Goal: Use online tool/utility

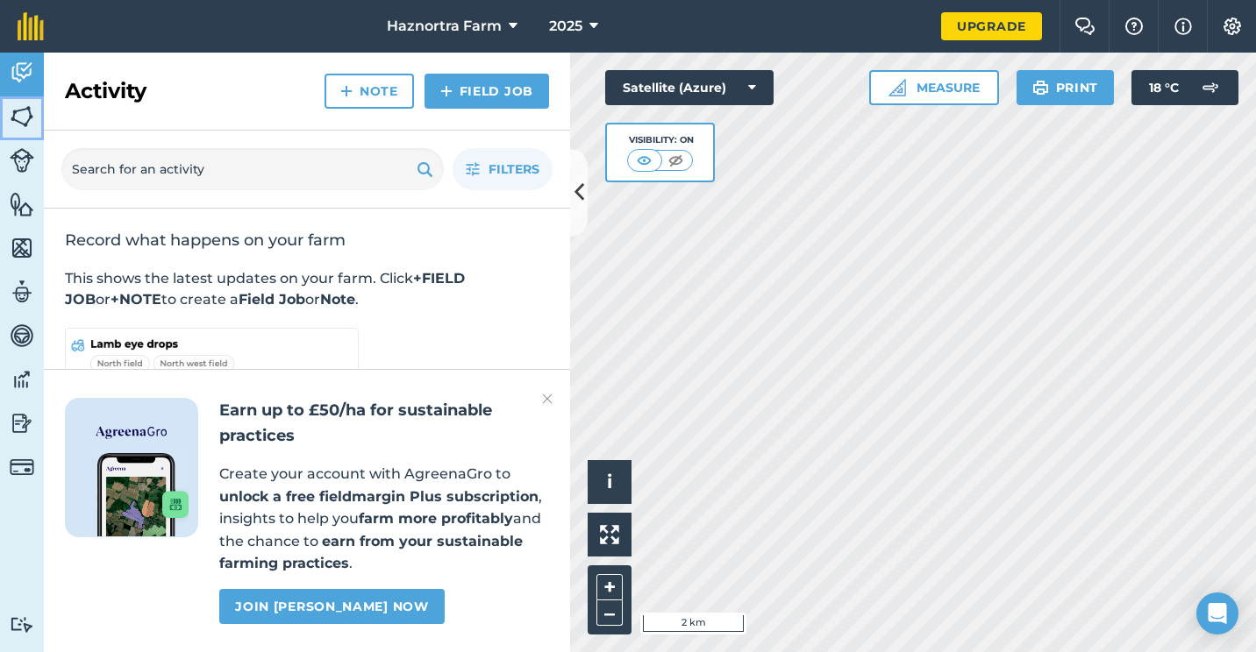
click at [25, 112] on img at bounding box center [22, 116] width 25 height 26
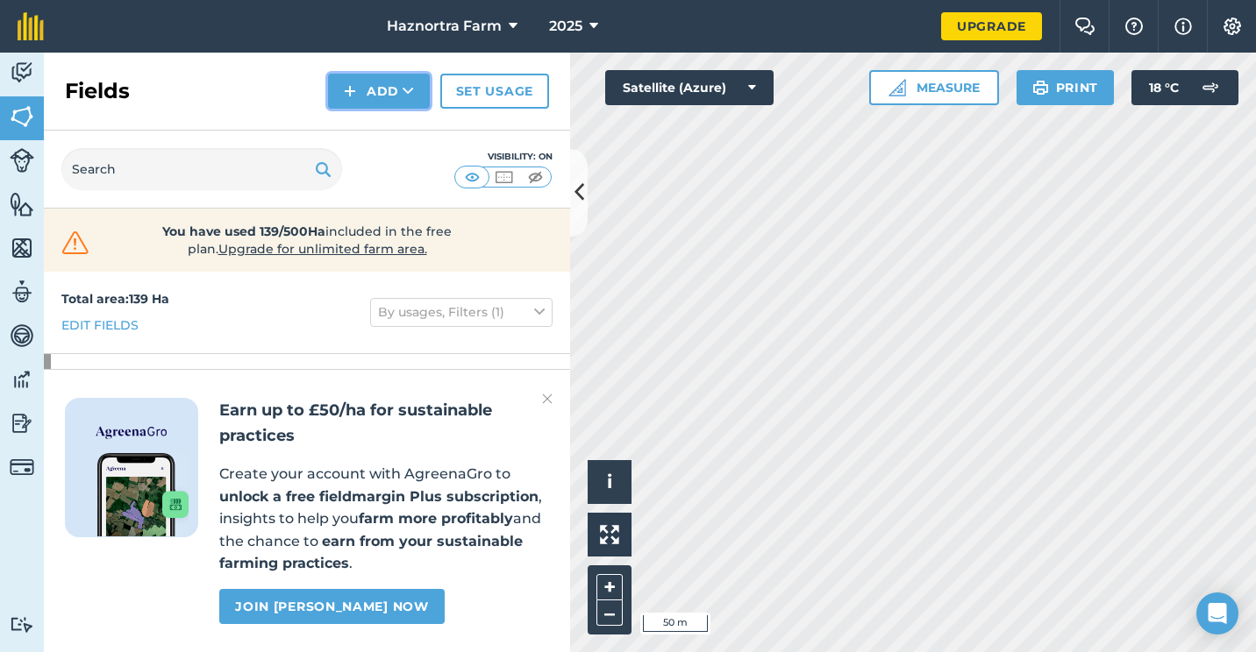
click at [392, 87] on button "Add" at bounding box center [379, 91] width 102 height 35
click at [960, 82] on button "Measure" at bounding box center [934, 87] width 130 height 35
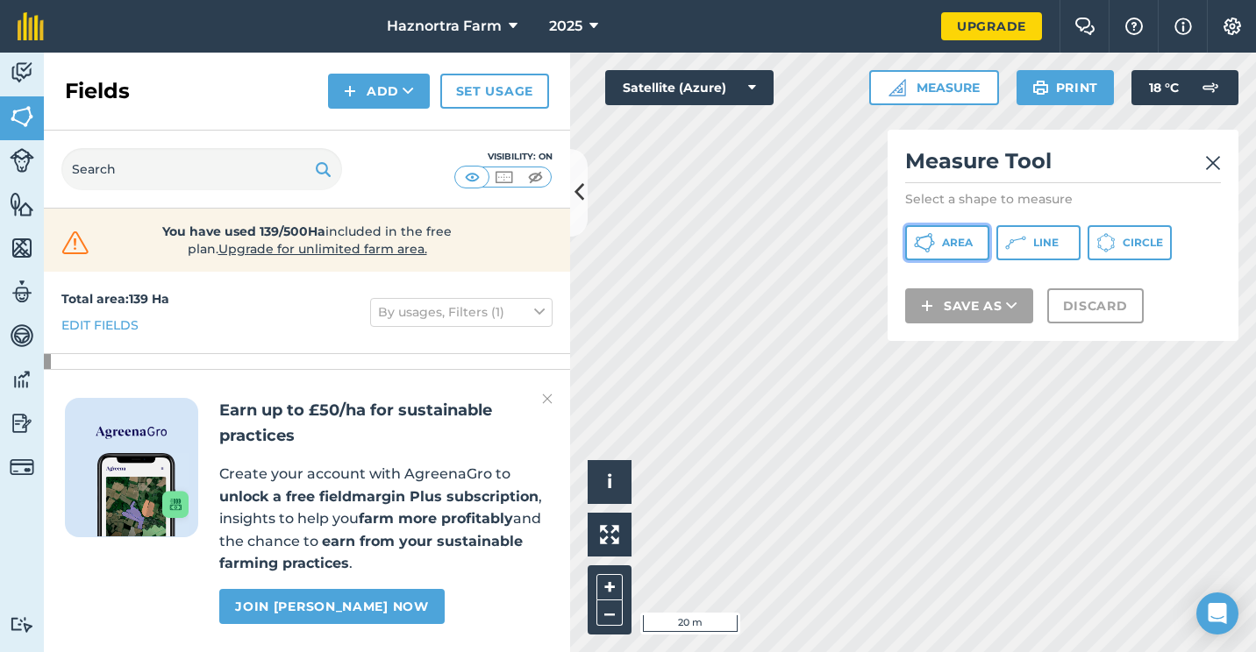
click at [961, 241] on span "Area" at bounding box center [957, 243] width 31 height 14
click at [1028, 238] on div "Click to start drawing i © 2025 TomTom, Microsoft 20 m + – Satellite (Azure) Me…" at bounding box center [913, 353] width 686 height 600
click at [964, 397] on div "Click to start drawing i © 2025 TomTom, Microsoft 20 m + – Satellite (Azure) Me…" at bounding box center [913, 353] width 686 height 600
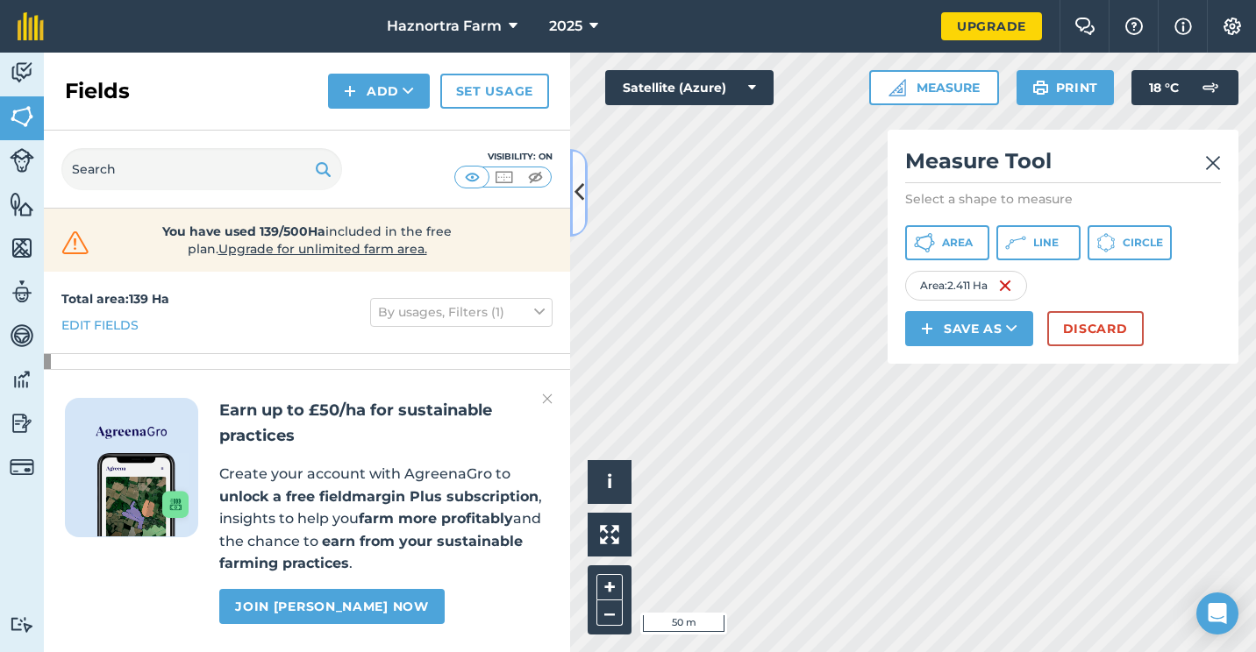
click at [582, 193] on icon at bounding box center [579, 192] width 10 height 31
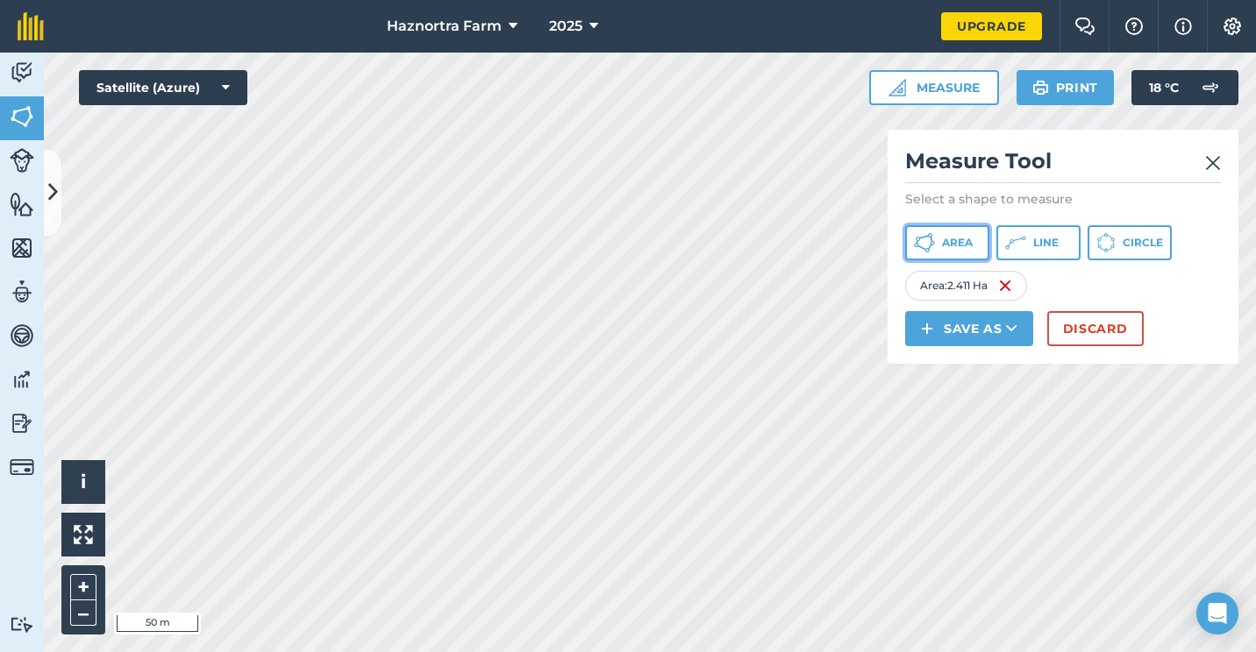
click at [937, 247] on button "Area" at bounding box center [947, 242] width 84 height 35
click at [1208, 160] on img at bounding box center [1213, 163] width 16 height 21
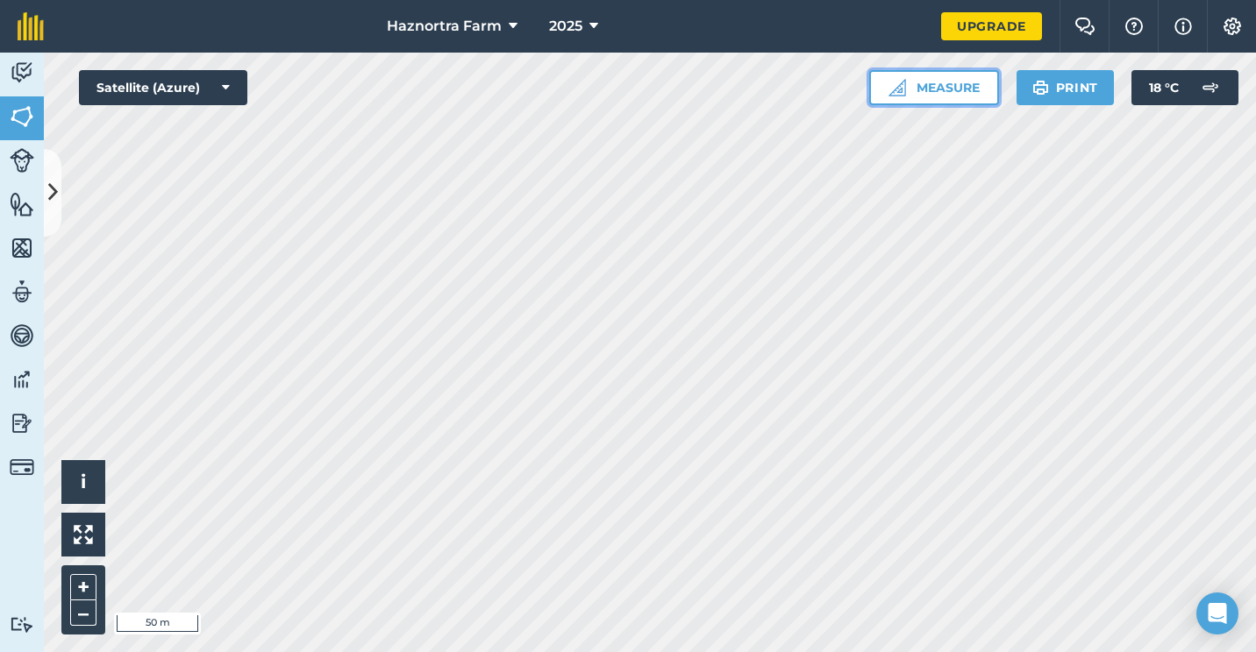
click at [945, 87] on button "Measure" at bounding box center [934, 87] width 130 height 35
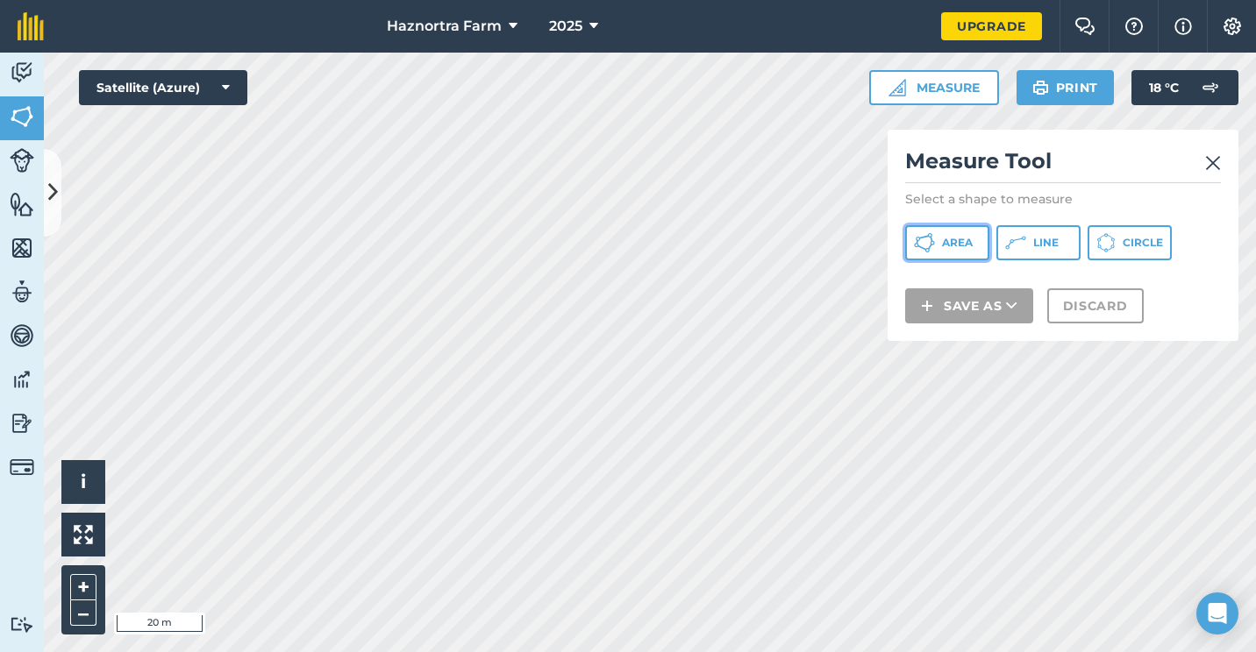
click at [953, 239] on span "Area" at bounding box center [957, 243] width 31 height 14
click at [1218, 163] on img at bounding box center [1213, 163] width 16 height 21
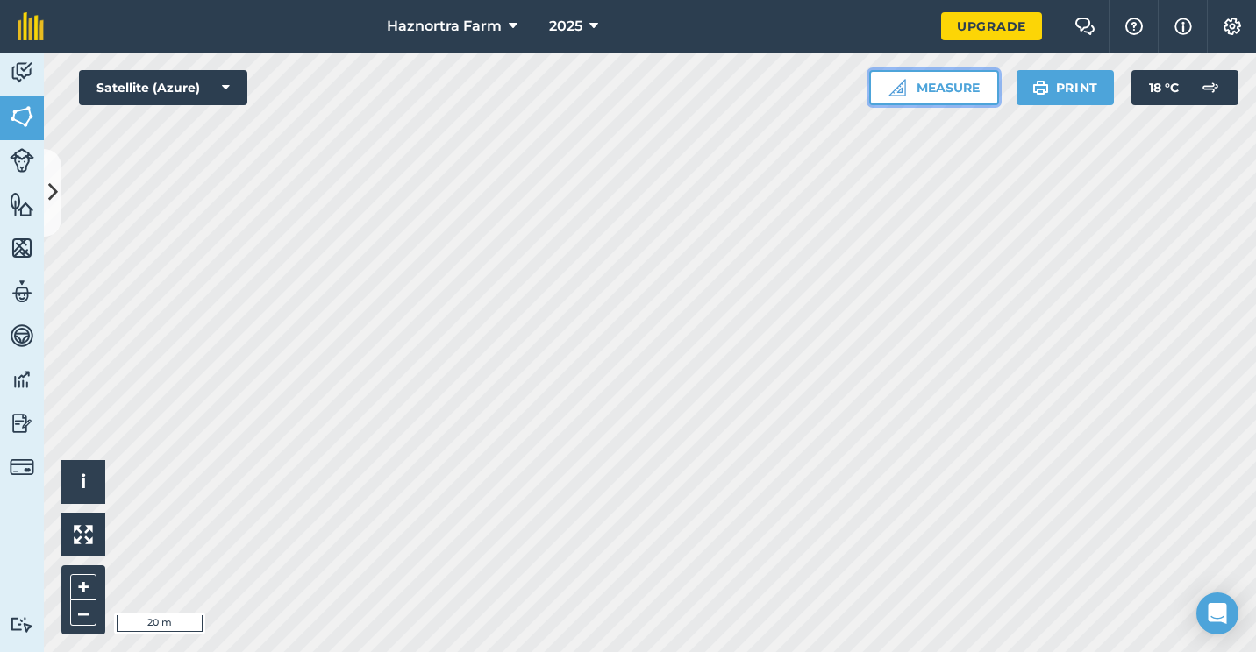
click at [925, 88] on button "Measure" at bounding box center [934, 87] width 130 height 35
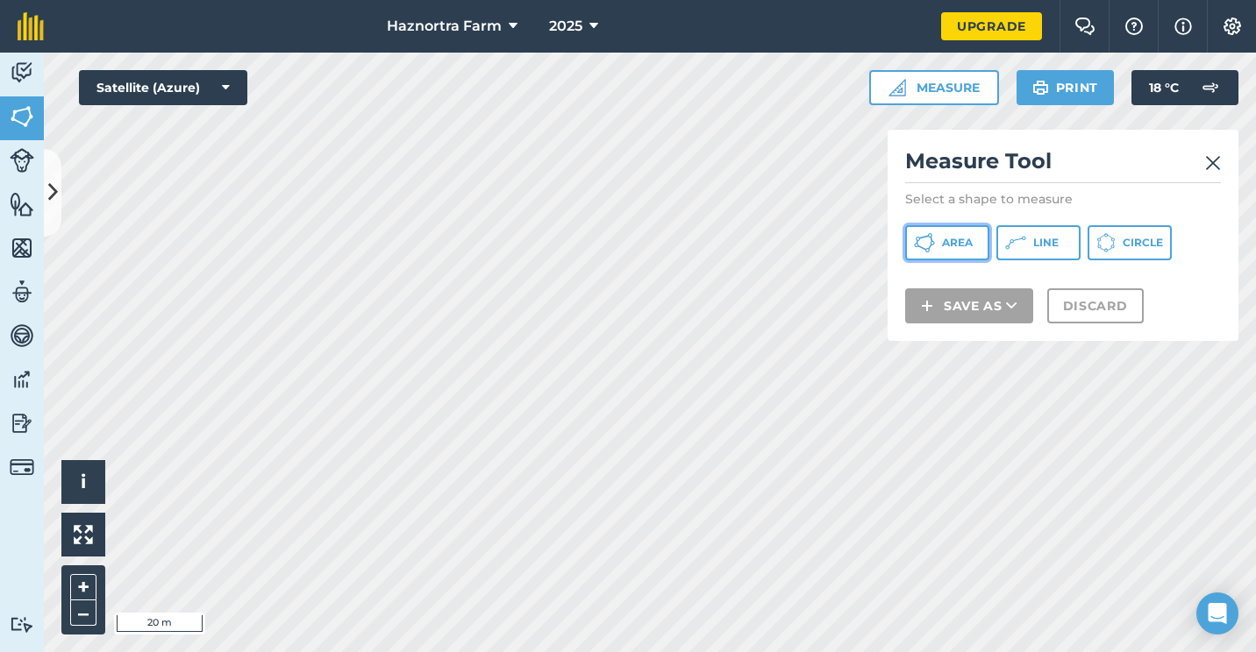
click at [912, 248] on button "Area" at bounding box center [947, 242] width 84 height 35
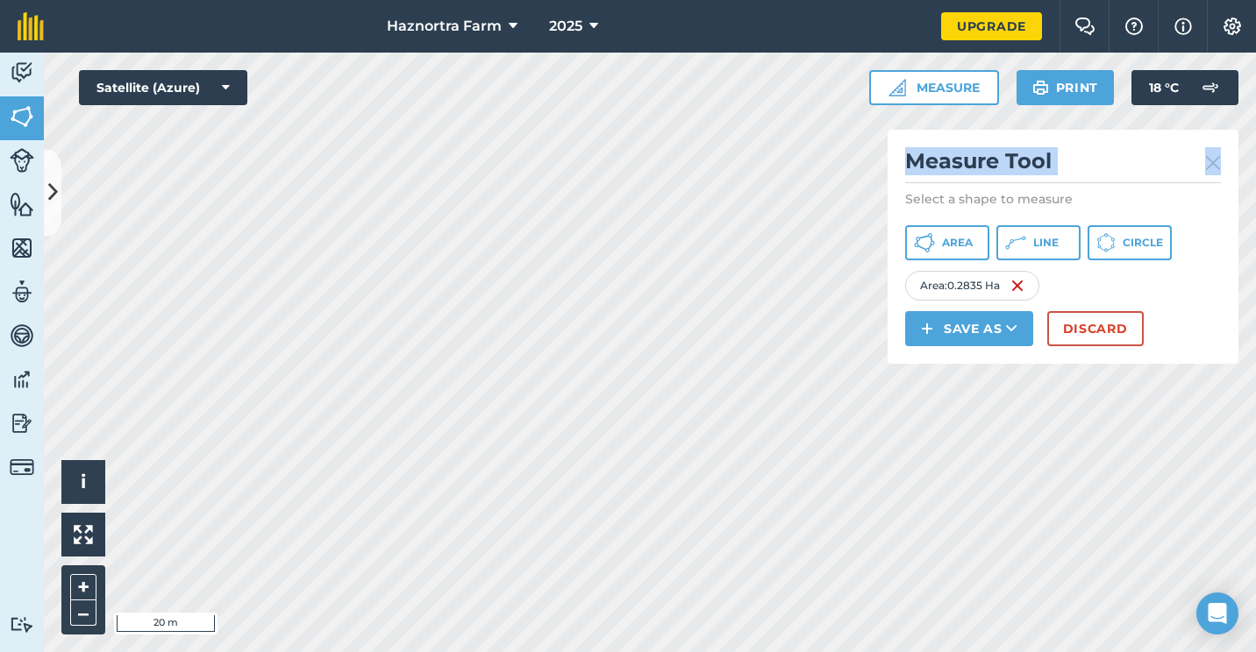
click at [743, 320] on div "Click to start drawing i © 2025 TomTom, Microsoft 20 m + – Satellite (Azure) Me…" at bounding box center [650, 353] width 1212 height 600
drag, startPoint x: 888, startPoint y: 179, endPoint x: 647, endPoint y: 685, distance: 560.4
click at [647, 651] on html "Haznortra Farm 2025 Upgrade Farm Chat Help Info Settings Map printing is not av…" at bounding box center [628, 326] width 1256 height 652
click at [909, 88] on button "Measure" at bounding box center [934, 87] width 130 height 35
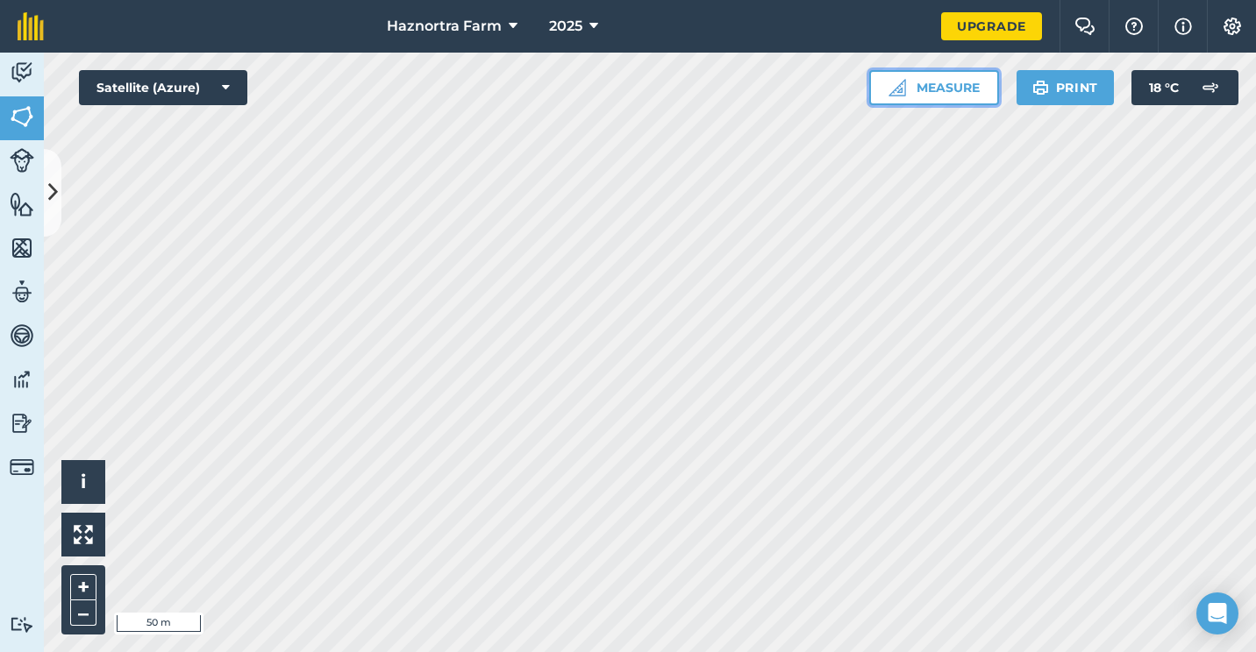
click at [894, 94] on img at bounding box center [897, 88] width 18 height 18
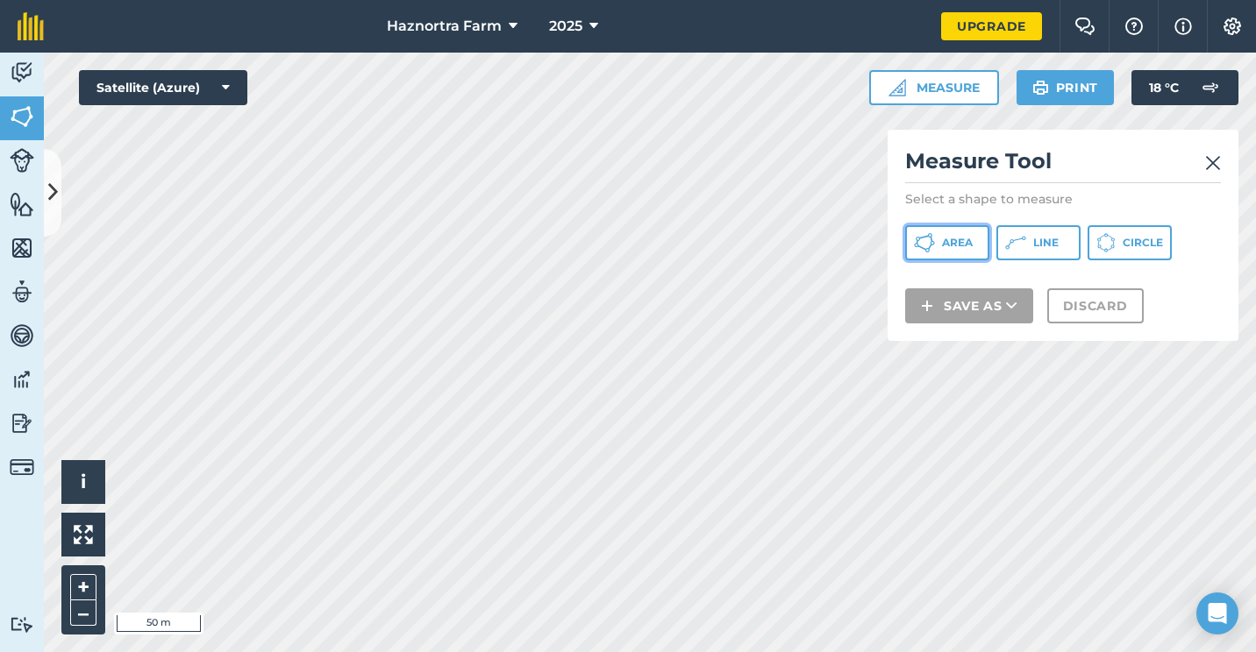
click at [936, 248] on button "Area" at bounding box center [947, 242] width 84 height 35
